Goal: Browse casually

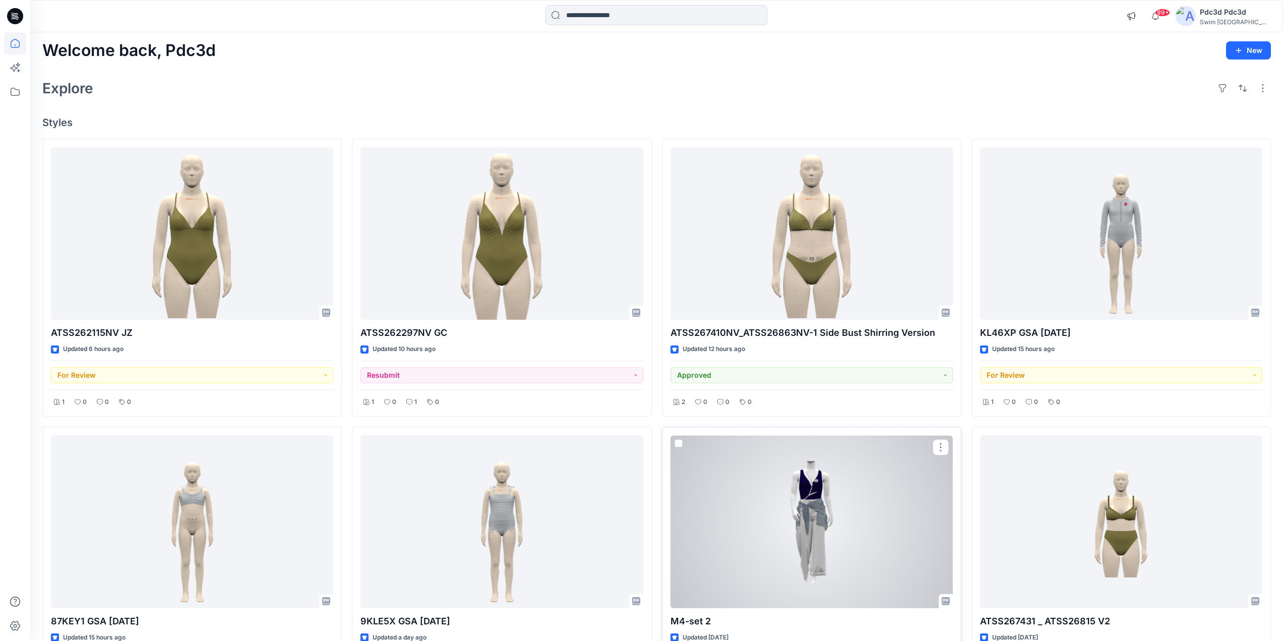
scroll to position [101, 0]
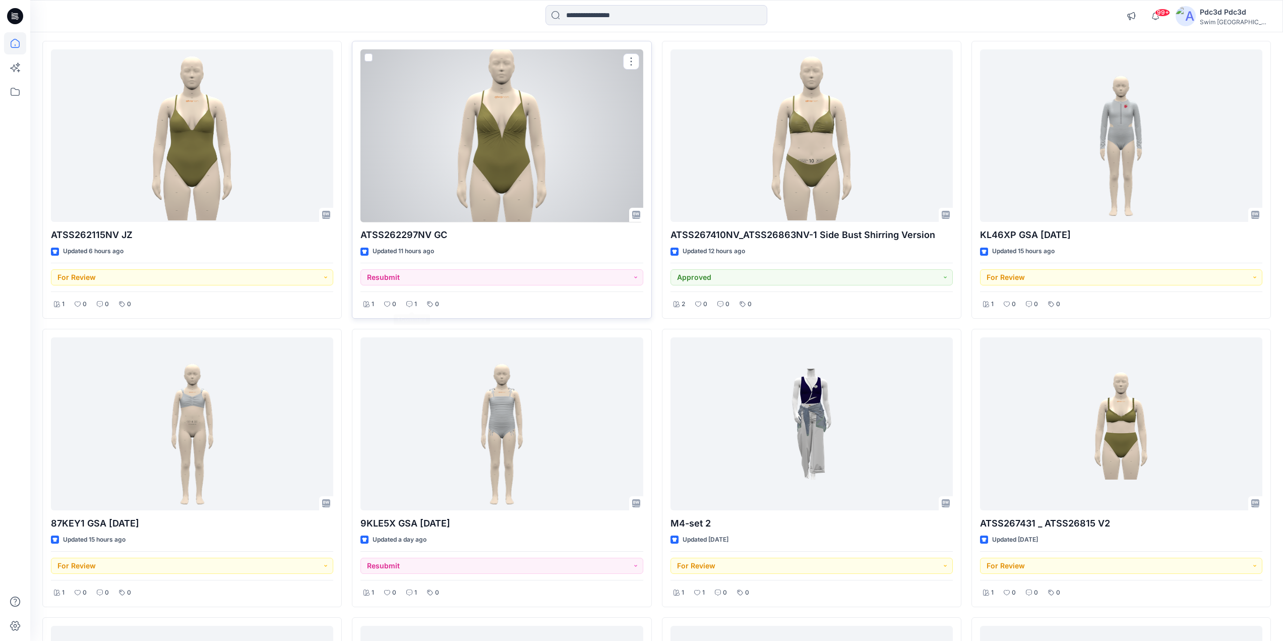
click at [408, 301] on icon at bounding box center [409, 304] width 6 height 6
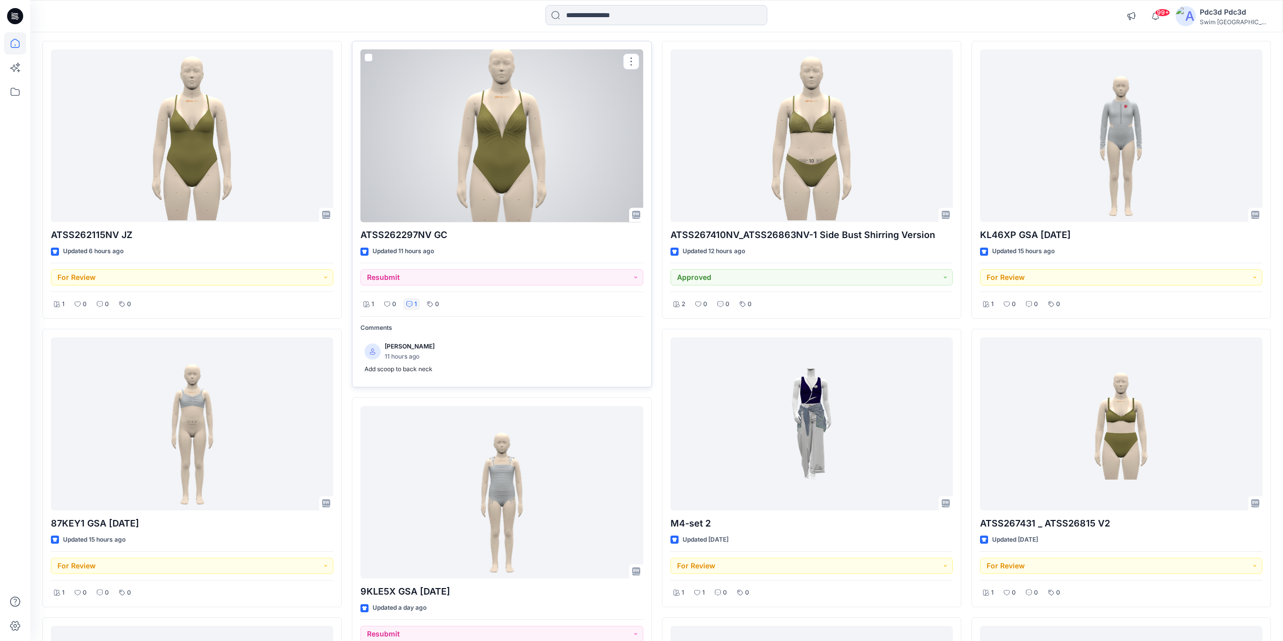
click at [408, 301] on icon at bounding box center [409, 304] width 6 height 6
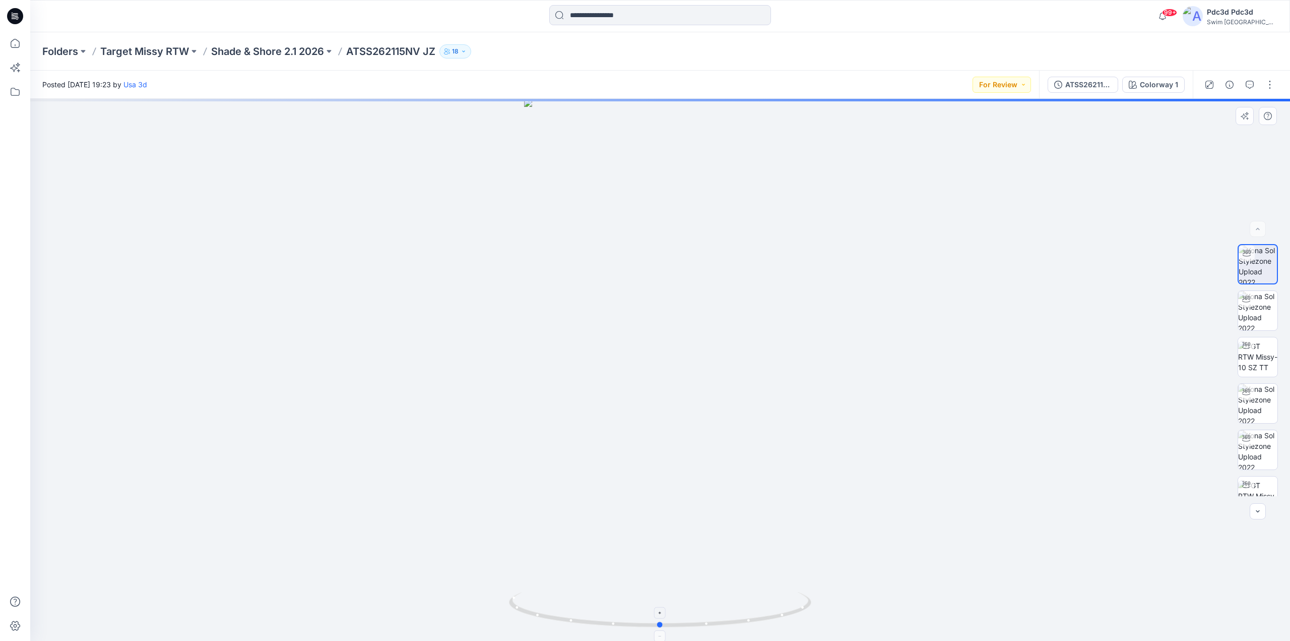
click at [694, 617] on icon at bounding box center [661, 611] width 305 height 38
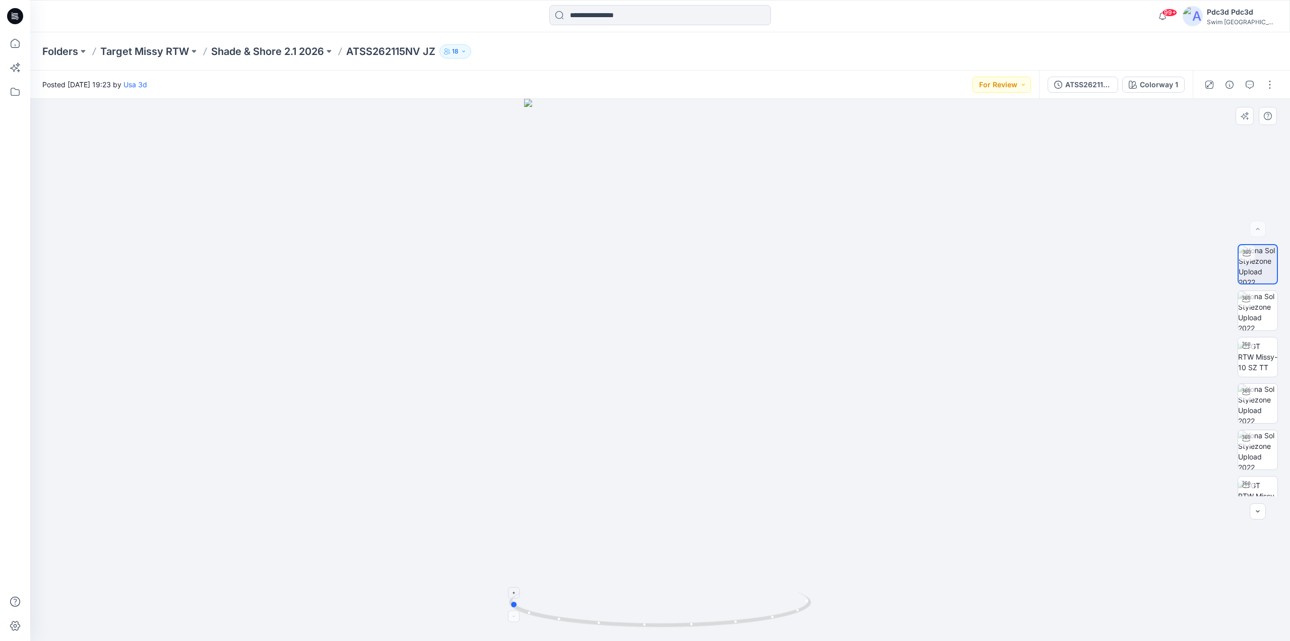
drag, startPoint x: 694, startPoint y: 623, endPoint x: 543, endPoint y: 612, distance: 151.6
click at [543, 612] on icon at bounding box center [661, 611] width 305 height 38
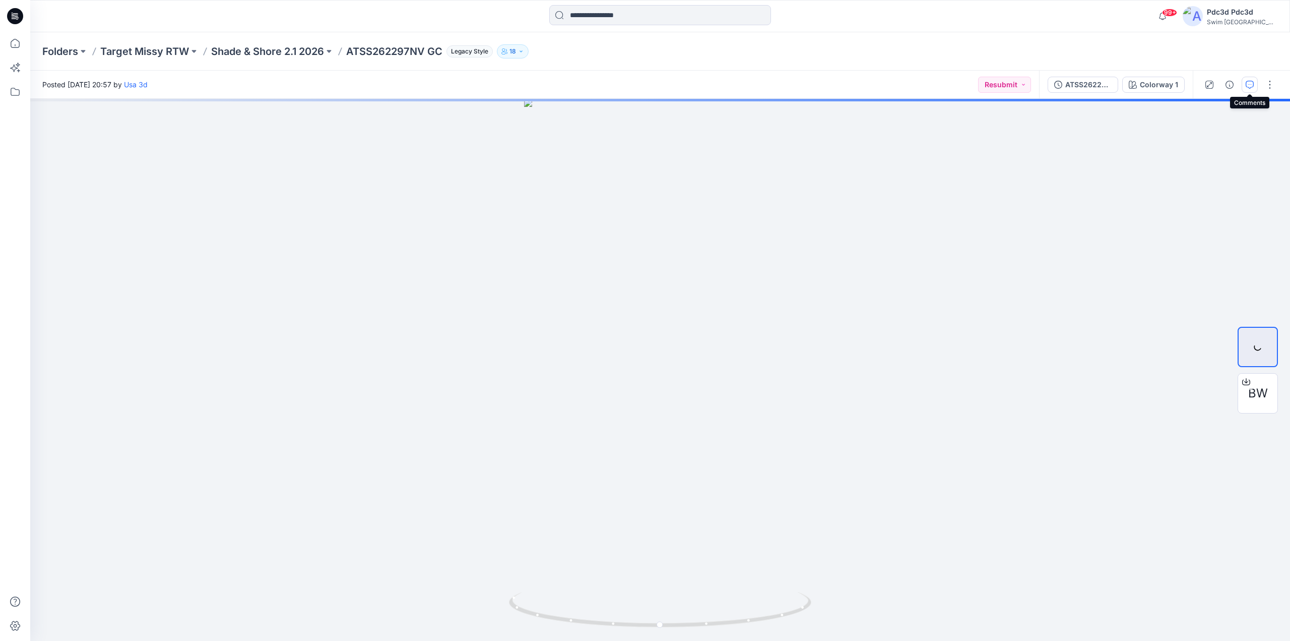
click at [1249, 84] on icon "button" at bounding box center [1250, 85] width 8 height 8
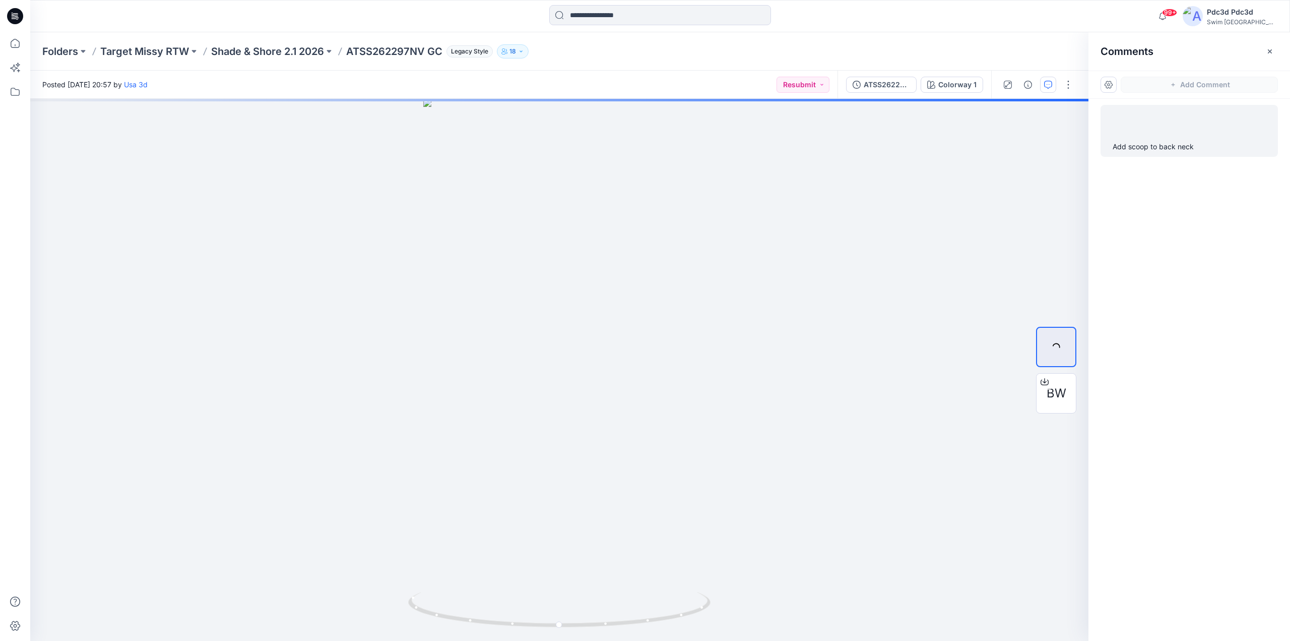
click at [1180, 143] on div "Add scoop to back neck" at bounding box center [1189, 147] width 153 height 12
